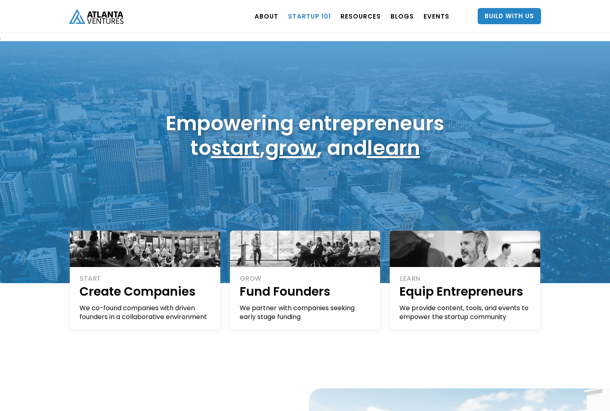
click at [325, 16] on link "Startup 101" at bounding box center [309, 16] width 43 height 23
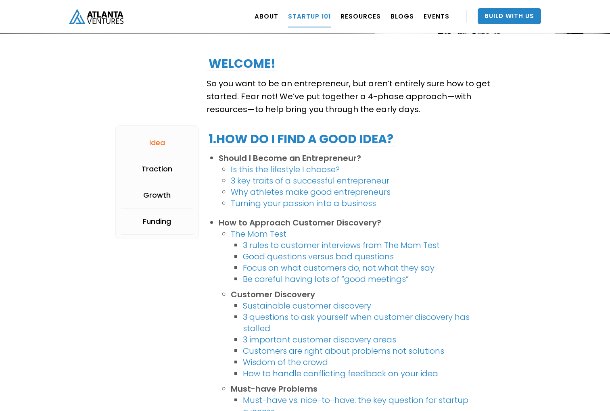
scroll to position [111, 0]
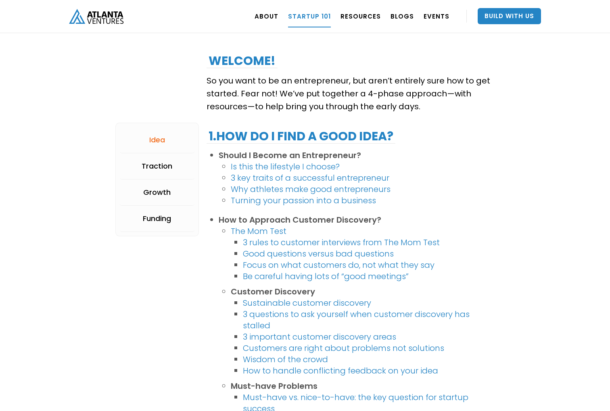
click at [308, 241] on link "3 rules to customer interviews from The Mom Test" at bounding box center [341, 242] width 197 height 11
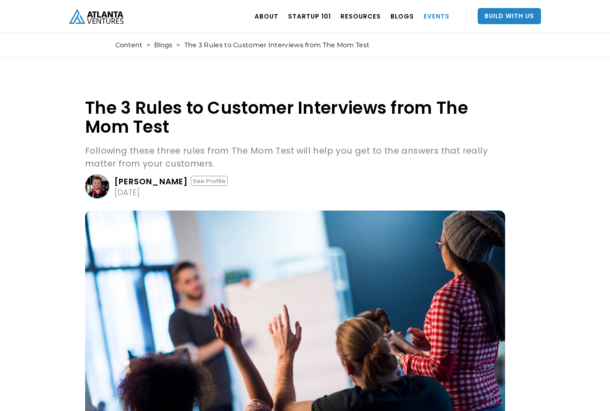
click at [438, 15] on link "EVENTS" at bounding box center [437, 16] width 26 height 23
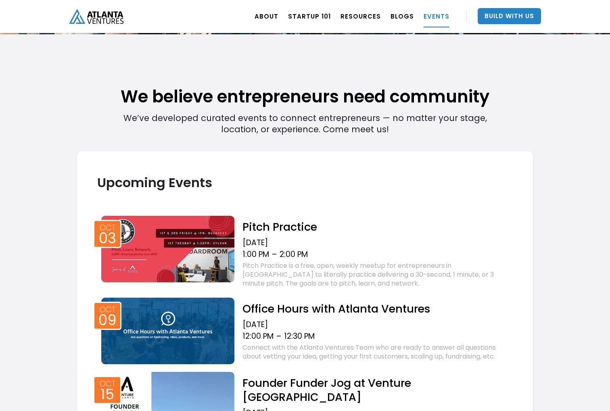
scroll to position [170, 0]
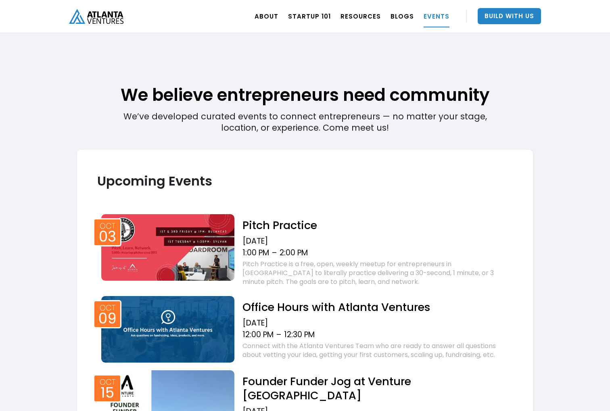
click at [338, 267] on div "Pitch Practice is a free, open, weekly meetup for entrepreneurs in [GEOGRAPHIC_…" at bounding box center [378, 273] width 271 height 27
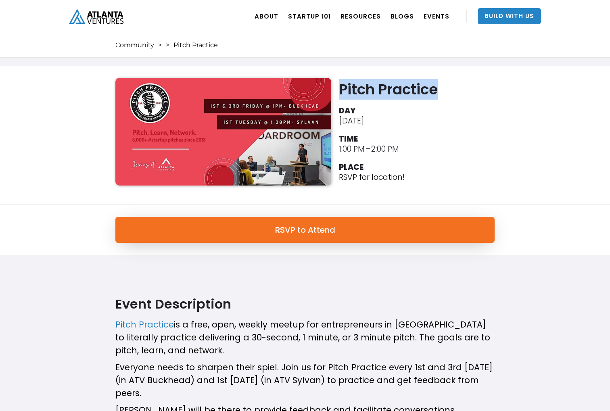
drag, startPoint x: 445, startPoint y: 93, endPoint x: 341, endPoint y: 91, distance: 104.6
click at [341, 92] on h2 "Pitch Practice" at bounding box center [419, 89] width 160 height 17
copy h2 "Pitch Practice"
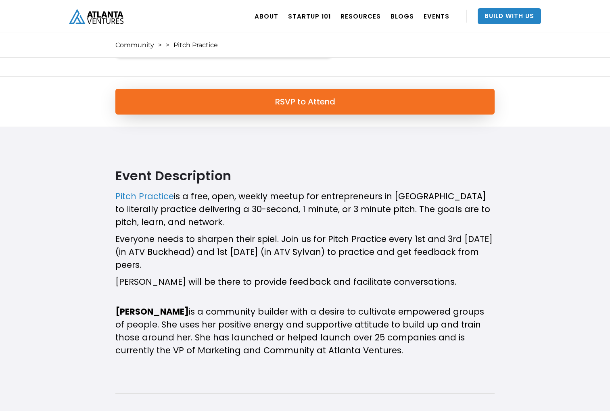
scroll to position [132, 0]
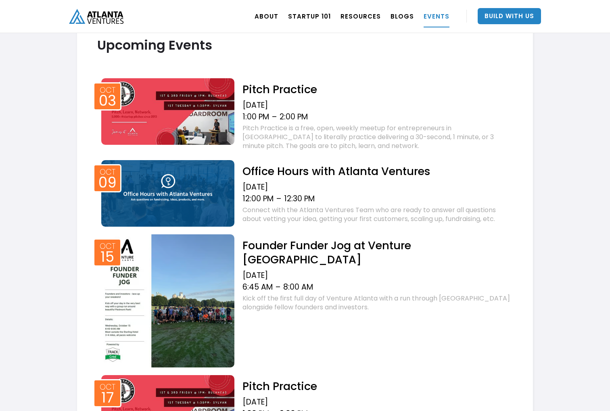
scroll to position [309, 0]
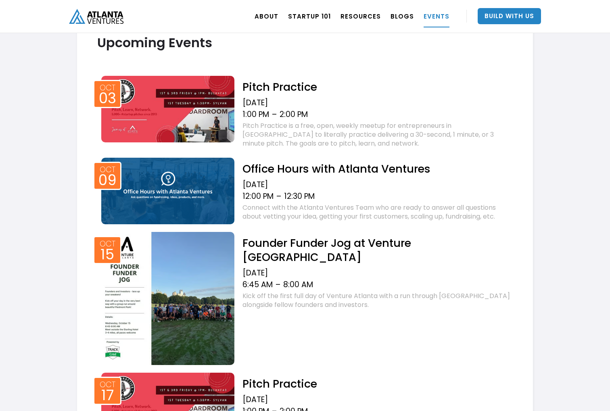
click at [312, 167] on h2 "Office Hours with Atlanta Ventures" at bounding box center [378, 169] width 271 height 14
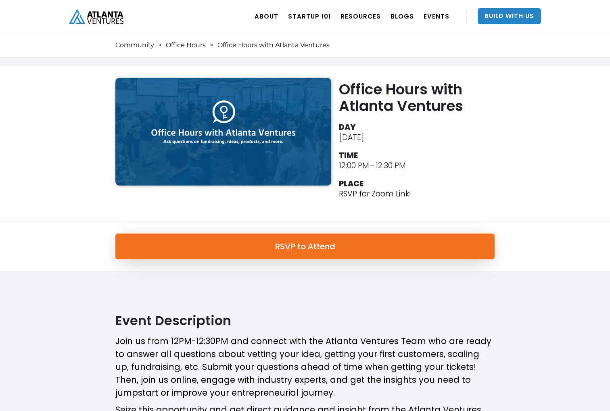
click at [459, 130] on li "DAY October 9, 2025" at bounding box center [419, 131] width 160 height 22
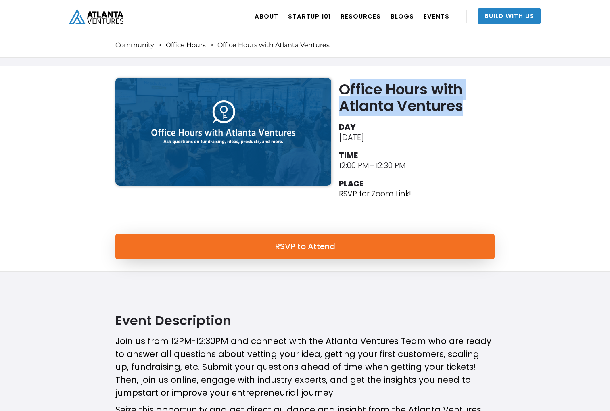
drag, startPoint x: 471, startPoint y: 105, endPoint x: 345, endPoint y: 87, distance: 126.8
click at [345, 87] on h2 "Office Hours with Atlanta Ventures" at bounding box center [419, 97] width 160 height 33
click at [482, 105] on h2 "Office Hours with Atlanta Ventures" at bounding box center [419, 97] width 160 height 33
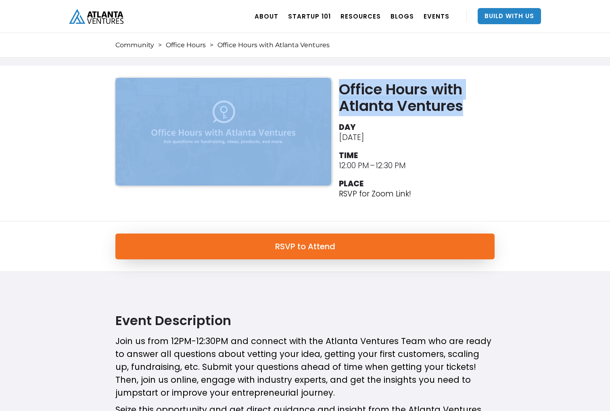
drag, startPoint x: 473, startPoint y: 104, endPoint x: 337, endPoint y: 73, distance: 139.1
click at [337, 73] on div "Office Hours with Atlanta Ventures DAY October 9, 2025 TIME 12:00 PM – 12:30 PM…" at bounding box center [305, 144] width 610 height 156
click at [440, 107] on h2 "Office Hours with Atlanta Ventures" at bounding box center [419, 97] width 160 height 33
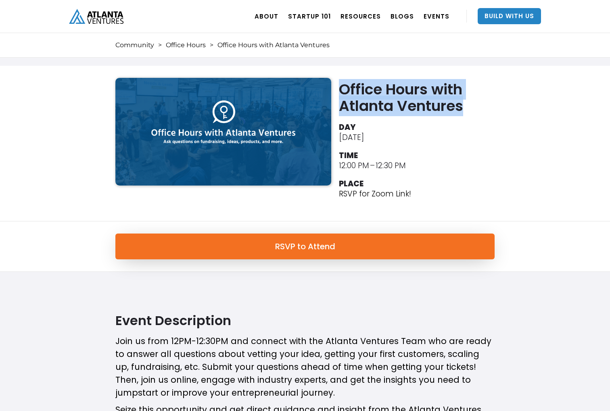
drag, startPoint x: 463, startPoint y: 109, endPoint x: 342, endPoint y: 88, distance: 123.3
click at [342, 88] on h2 "Office Hours with Atlanta Ventures" at bounding box center [419, 97] width 160 height 33
copy h2 "Office Hours with Atlanta Ventures"
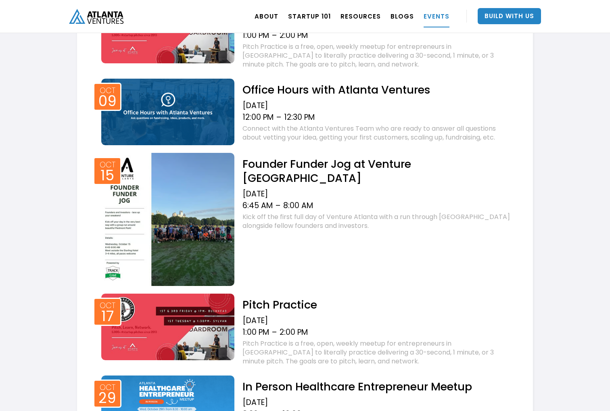
scroll to position [391, 0]
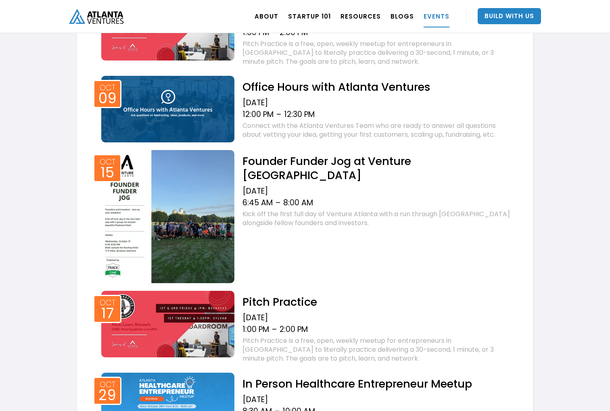
click at [168, 192] on img at bounding box center [167, 216] width 133 height 133
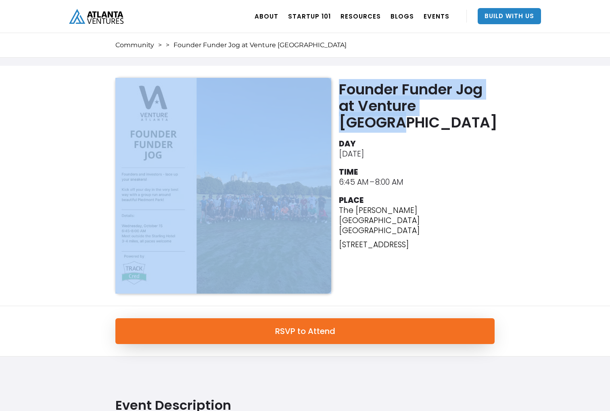
drag, startPoint x: 483, startPoint y: 107, endPoint x: 334, endPoint y: 84, distance: 151.1
click at [334, 84] on div "Founder Funder Jog at Venture Atlanta DAY October 15, 2025 TIME 6:45 AM – 8:00 …" at bounding box center [305, 186] width 388 height 216
copy div "Founder Funder Jog at Venture [GEOGRAPHIC_DATA]"
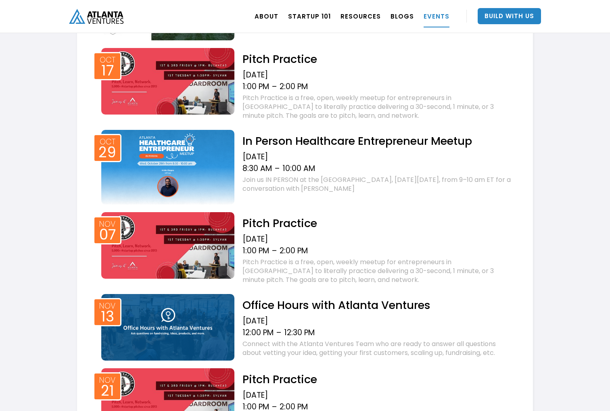
scroll to position [634, 0]
